Goal: Book appointment/travel/reservation

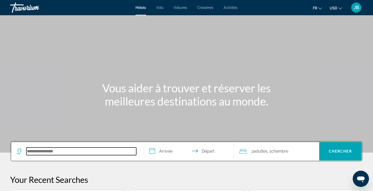
click at [49, 149] on input "Search hotel destination" at bounding box center [81, 151] width 110 height 8
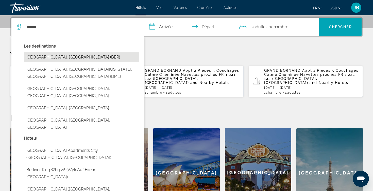
click at [70, 59] on button "Berlin, Germany (BER)" at bounding box center [81, 57] width 115 height 10
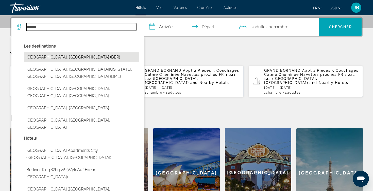
type input "**********"
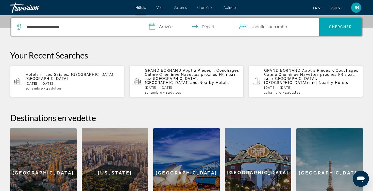
click at [159, 29] on input "**********" at bounding box center [190, 28] width 92 height 20
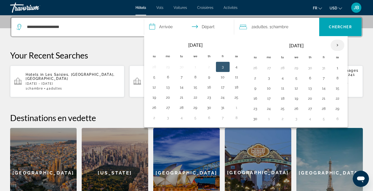
click at [340, 46] on th "Next month" at bounding box center [338, 45] width 14 height 11
click at [273, 71] on button "1" at bounding box center [269, 67] width 8 height 7
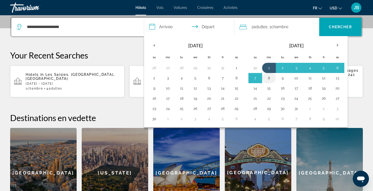
click at [271, 78] on button "8" at bounding box center [269, 77] width 8 height 7
type input "**********"
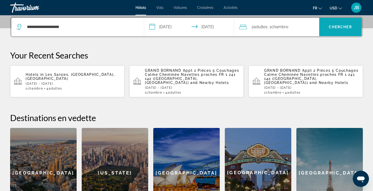
click at [340, 32] on span "Search" at bounding box center [340, 27] width 43 height 12
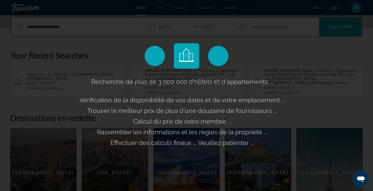
click at [294, 1] on div "Recherche de plus de 3 000 000 d'hôtels et d'appartements ... Vérification de l…" at bounding box center [186, 95] width 373 height 191
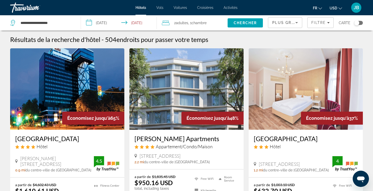
click at [334, 11] on button "USD USD ($) MXN (Mex$) CAD (Can$) GBP (£) EUR (€) AUD (A$) NZD (NZ$) CNY (CN¥)" at bounding box center [336, 7] width 12 height 7
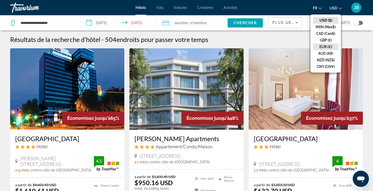
click at [324, 43] on button "EUR (€)" at bounding box center [325, 46] width 25 height 7
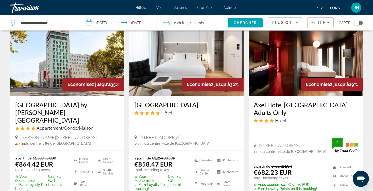
scroll to position [224, 0]
click at [287, 20] on div "Plus grandes économies" at bounding box center [283, 23] width 23 height 6
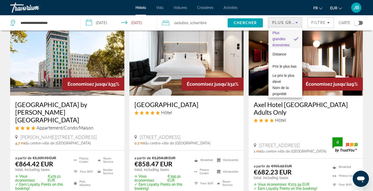
click at [312, 24] on div at bounding box center [186, 95] width 373 height 191
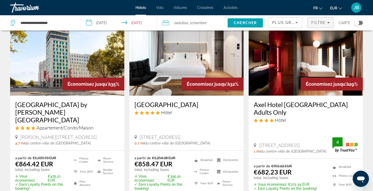
click at [312, 24] on span "Filtre" at bounding box center [318, 23] width 14 height 4
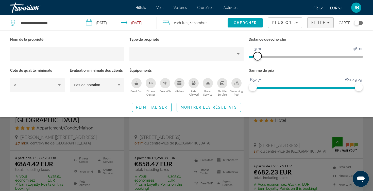
drag, startPoint x: 322, startPoint y: 57, endPoint x: 258, endPoint y: 58, distance: 63.9
click at [258, 58] on span "ngx-slider" at bounding box center [258, 56] width 8 height 8
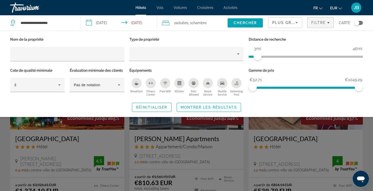
click at [222, 105] on span "Montrer les résultats" at bounding box center [209, 107] width 56 height 4
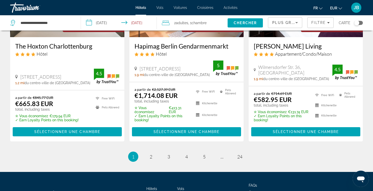
scroll to position [673, 0]
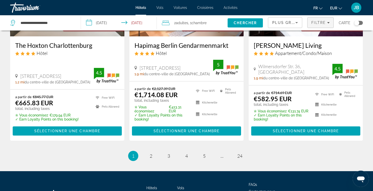
click at [326, 25] on span "Filters" at bounding box center [321, 22] width 26 height 12
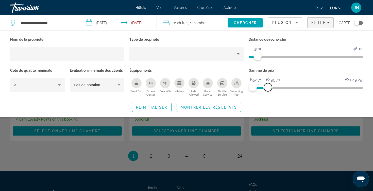
drag, startPoint x: 360, startPoint y: 87, endPoint x: 268, endPoint y: 88, distance: 92.1
click at [268, 88] on span "ngx-slider-max" at bounding box center [268, 87] width 8 height 8
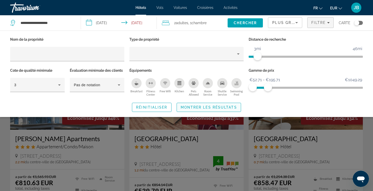
click at [222, 108] on span "Montrer les résultats" at bounding box center [209, 107] width 56 height 4
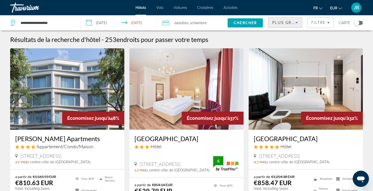
click at [295, 20] on icon "Sort by" at bounding box center [297, 23] width 6 height 6
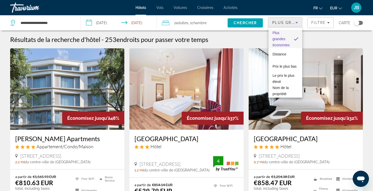
click at [295, 20] on div at bounding box center [186, 95] width 373 height 191
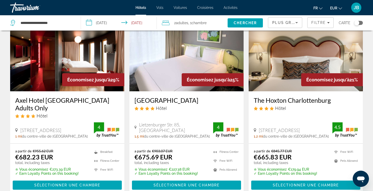
scroll to position [229, 0]
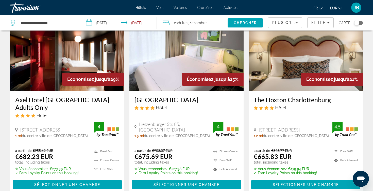
click at [281, 23] on span "Plus grandes économies" at bounding box center [302, 23] width 61 height 4
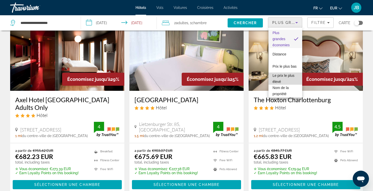
click at [284, 76] on span "Le prix le plus élevé" at bounding box center [284, 78] width 22 height 10
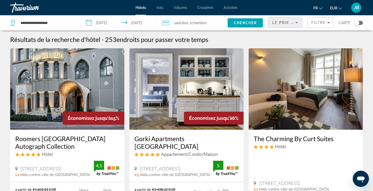
click at [287, 24] on span "Le prix le plus élevé" at bounding box center [297, 23] width 51 height 4
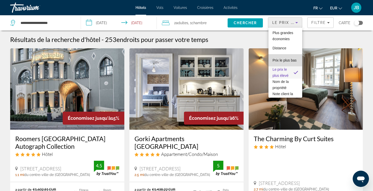
click at [287, 61] on span "Prix le plus bas" at bounding box center [285, 60] width 24 height 4
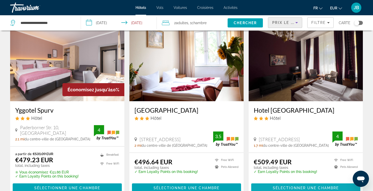
scroll to position [600, 0]
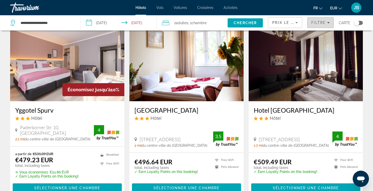
click at [313, 24] on span "Filtre" at bounding box center [318, 23] width 14 height 4
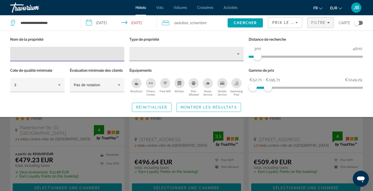
click at [147, 53] on div "Property type" at bounding box center [185, 54] width 104 height 6
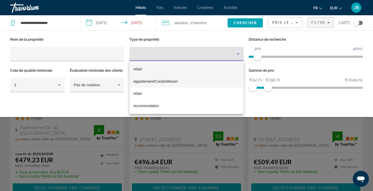
click at [149, 84] on span "Appartement/Condo/Maison" at bounding box center [155, 81] width 44 height 6
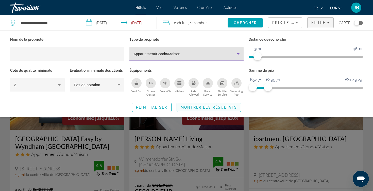
click at [201, 108] on span "Montrer les résultats" at bounding box center [209, 107] width 56 height 4
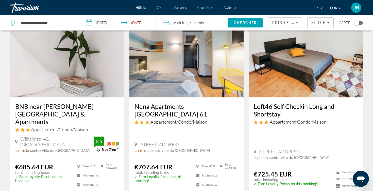
scroll to position [230, 0]
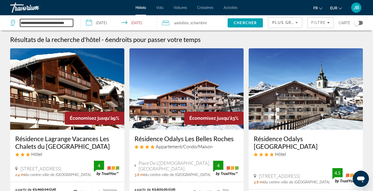
click at [22, 24] on input "**********" at bounding box center [46, 23] width 53 height 8
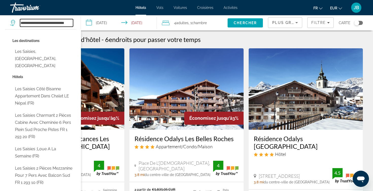
drag, startPoint x: 20, startPoint y: 24, endPoint x: 87, endPoint y: 26, distance: 66.3
click at [87, 26] on div "**********" at bounding box center [186, 22] width 373 height 15
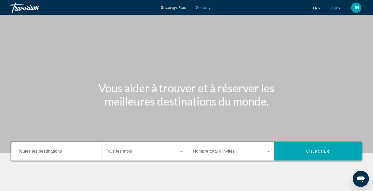
click at [56, 153] on span "Toutes les destinations" at bounding box center [40, 151] width 44 height 4
click at [56, 153] on input "Destination Toutes les destinations" at bounding box center [56, 151] width 77 height 6
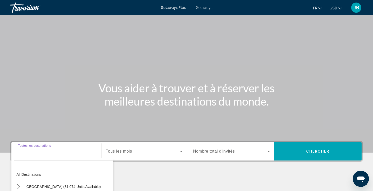
scroll to position [84, 0]
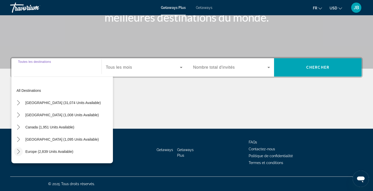
click at [18, 154] on mat-icon "Toggle Europe (2,839 units available) submenu" at bounding box center [18, 151] width 9 height 9
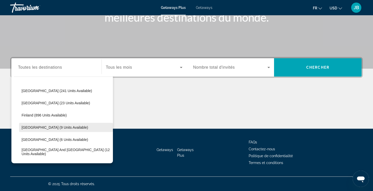
scroll to position [88, 0]
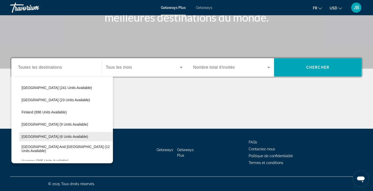
click at [41, 136] on span "Germany (6 units available)" at bounding box center [55, 136] width 66 height 4
type input "**********"
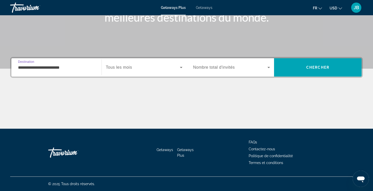
click at [141, 68] on span "Search widget" at bounding box center [143, 67] width 74 height 6
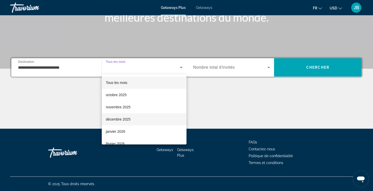
click at [120, 121] on span "décembre 2025" at bounding box center [118, 119] width 25 height 6
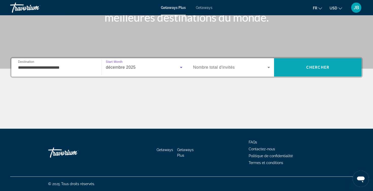
click at [328, 66] on span "Chercher" at bounding box center [317, 67] width 23 height 4
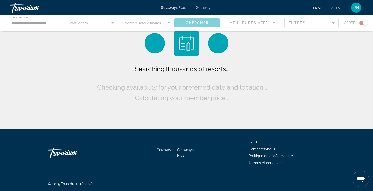
click at [337, 9] on button "USD USD ($) MXN (Mex$) CAD (Can$) GBP (£) EUR (€) AUD (A$) NZD (NZ$) CNY (CN¥)" at bounding box center [336, 7] width 12 height 7
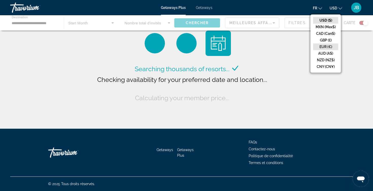
click at [324, 44] on button "EUR (€)" at bounding box center [325, 46] width 25 height 7
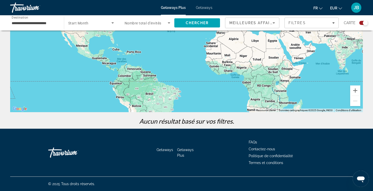
scroll to position [76, 0]
click at [184, 20] on span "Search" at bounding box center [197, 23] width 46 height 12
click at [46, 23] on input "**********" at bounding box center [35, 23] width 46 height 6
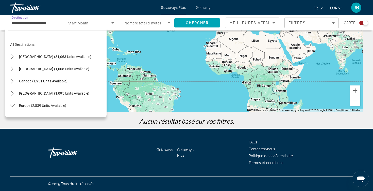
scroll to position [103, 0]
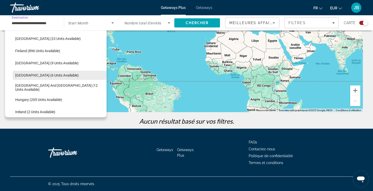
click at [37, 77] on span "Select destination: Germany (6 units available)" at bounding box center [60, 75] width 94 height 12
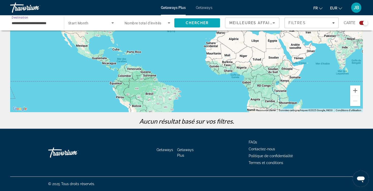
click at [186, 23] on span "Chercher" at bounding box center [197, 23] width 23 height 4
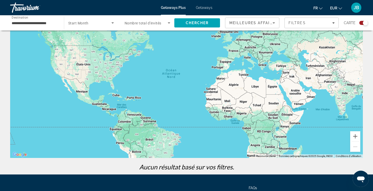
scroll to position [41, 0]
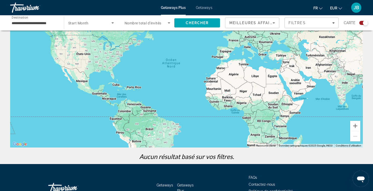
click at [139, 27] on div "Search widget" at bounding box center [148, 23] width 46 height 14
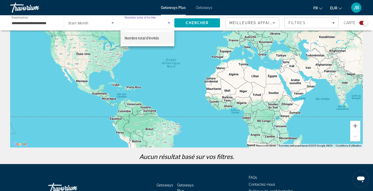
click at [98, 22] on div at bounding box center [186, 95] width 373 height 191
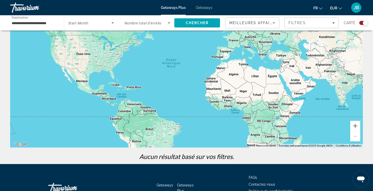
click at [98, 22] on span "Search widget" at bounding box center [89, 23] width 43 height 6
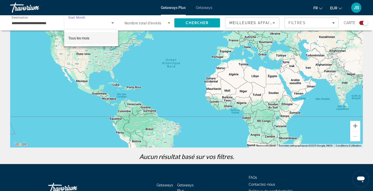
click at [89, 41] on mat-option "Tous les mois" at bounding box center [91, 38] width 54 height 12
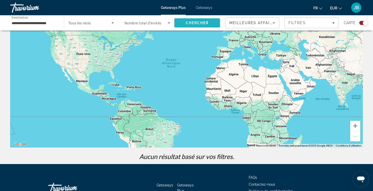
click at [188, 26] on span "Search" at bounding box center [197, 23] width 46 height 12
